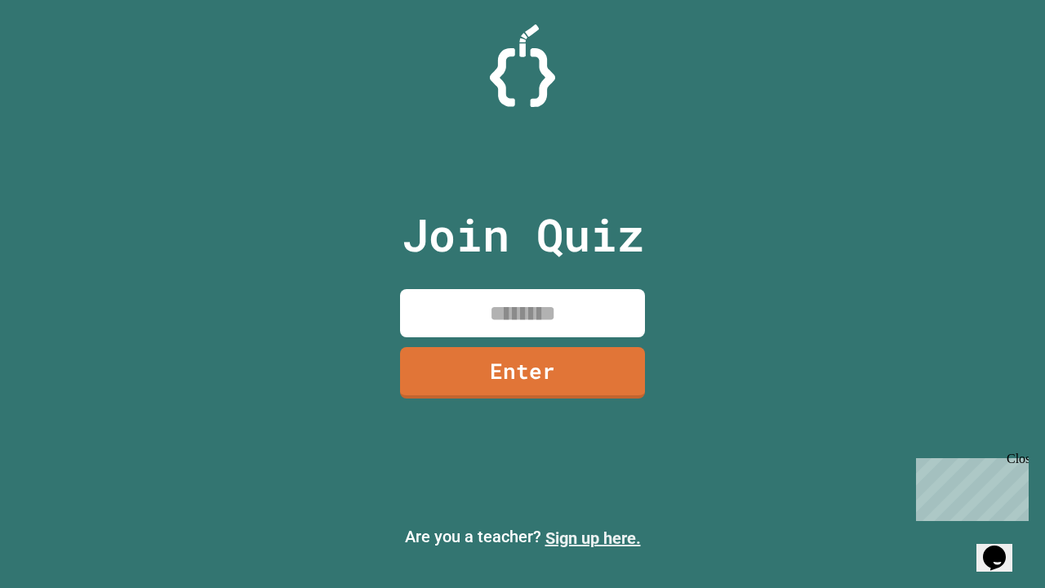
click at [593, 538] on link "Sign up here." at bounding box center [593, 538] width 96 height 20
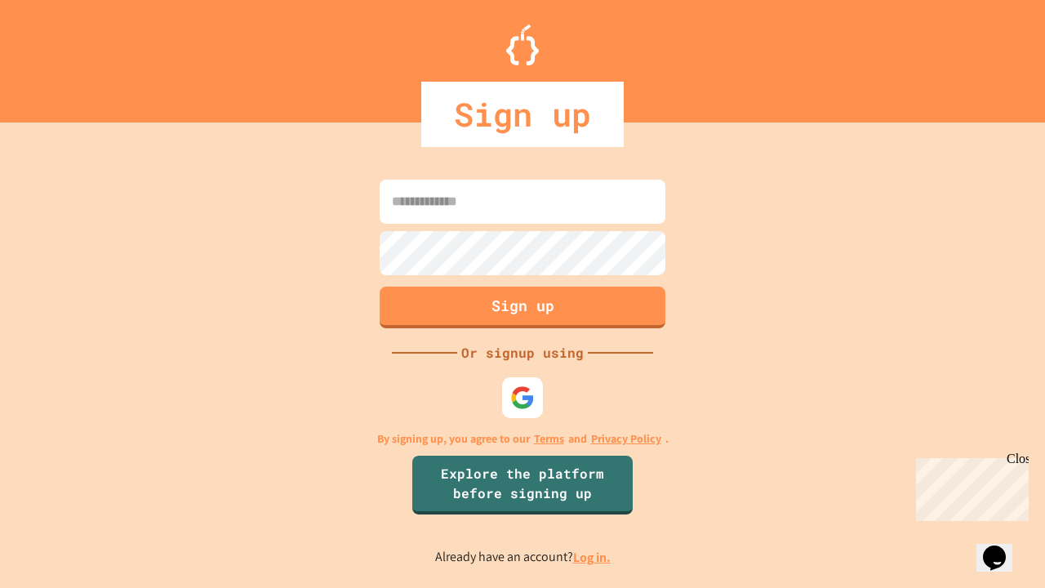
click at [593, 557] on link "Log in." at bounding box center [592, 557] width 38 height 17
